Goal: Navigation & Orientation: Find specific page/section

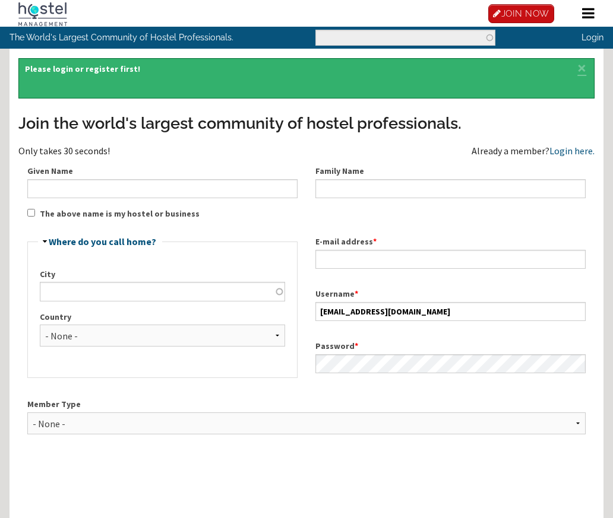
click at [584, 153] on link "Login here." at bounding box center [571, 151] width 45 height 12
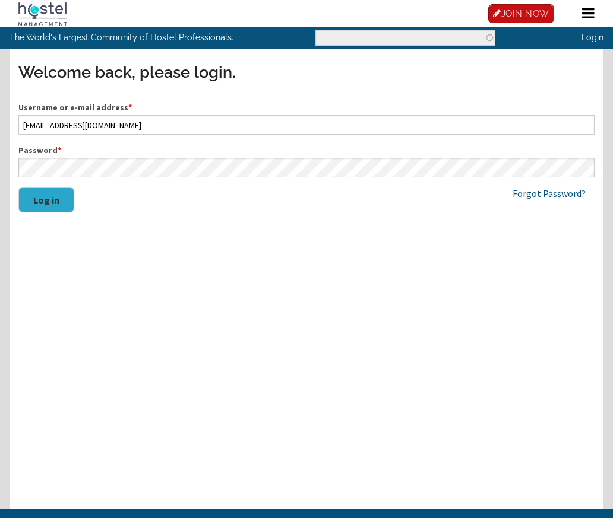
click at [56, 203] on button "Log in" at bounding box center [46, 200] width 56 height 26
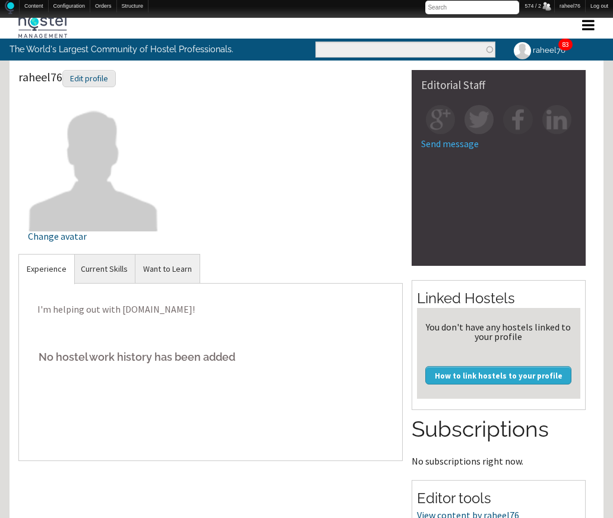
click at [562, 44] on link "83" at bounding box center [565, 44] width 7 height 9
